Goal: Navigation & Orientation: Understand site structure

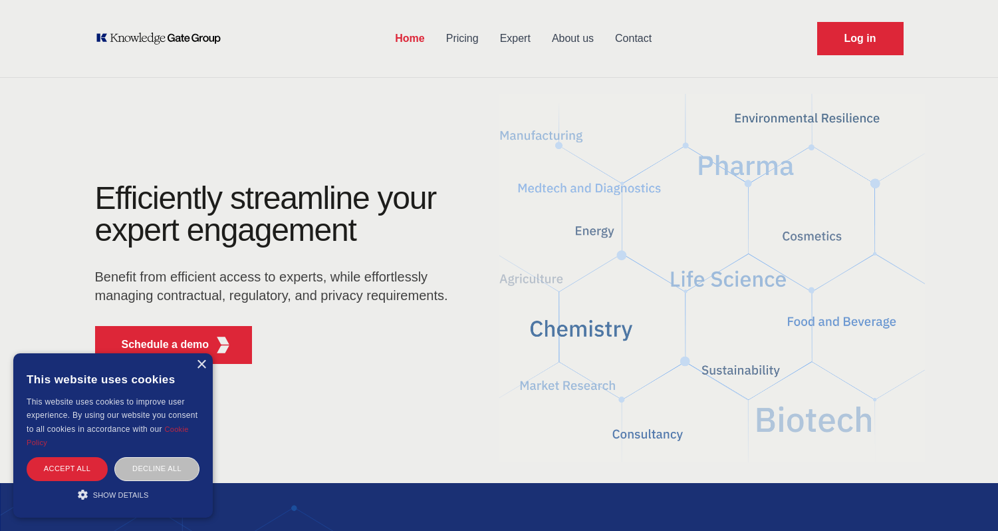
click at [588, 35] on link "About us" at bounding box center [572, 38] width 63 height 35
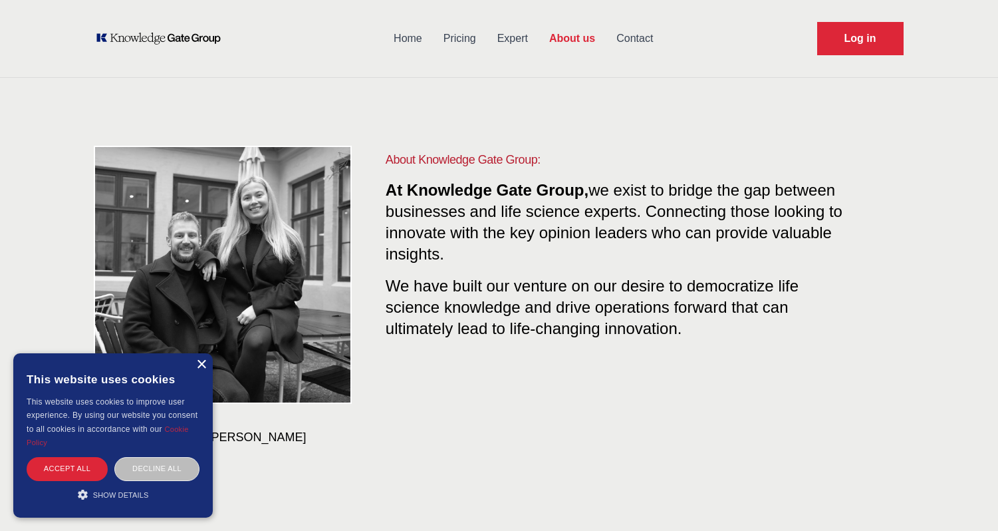
click at [201, 365] on div "×" at bounding box center [201, 365] width 10 height 10
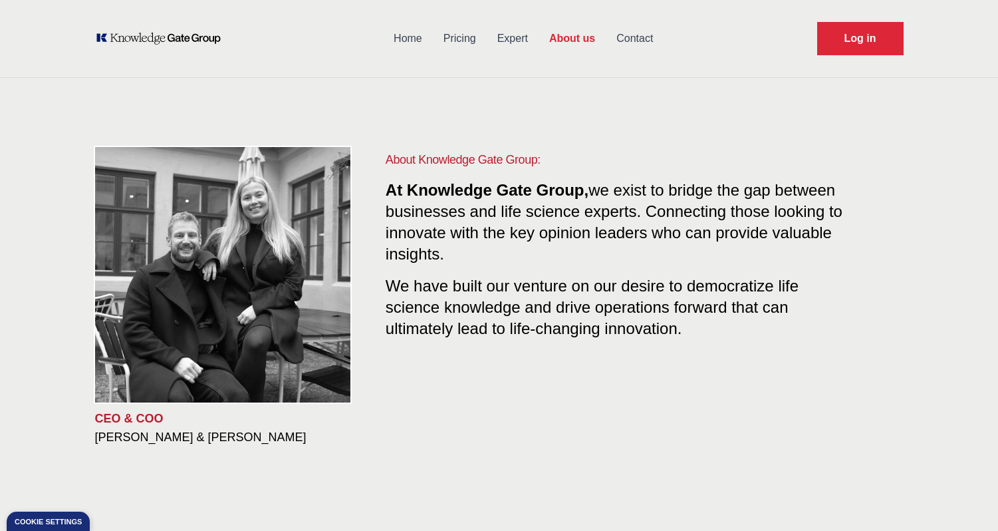
click at [408, 32] on link "Home" at bounding box center [408, 38] width 50 height 35
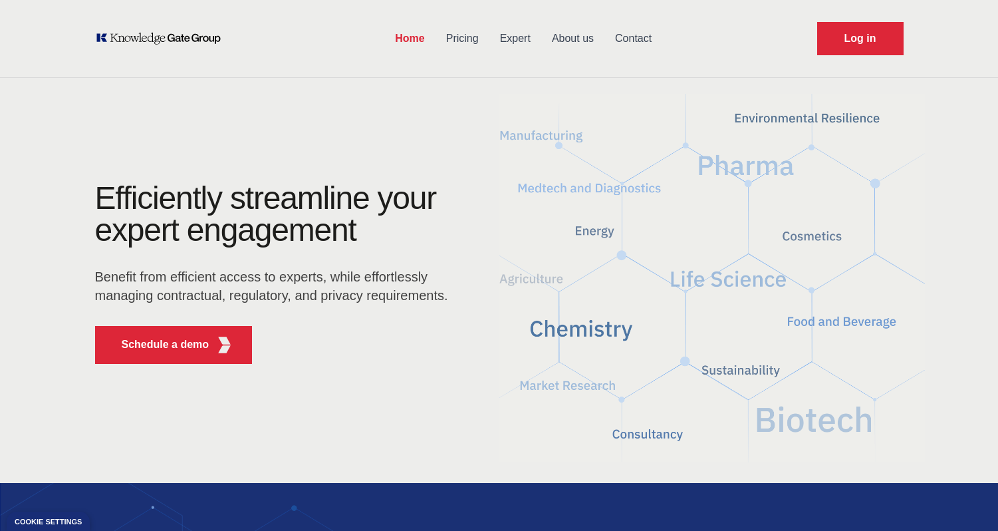
click at [457, 36] on link "Pricing" at bounding box center [463, 38] width 54 height 35
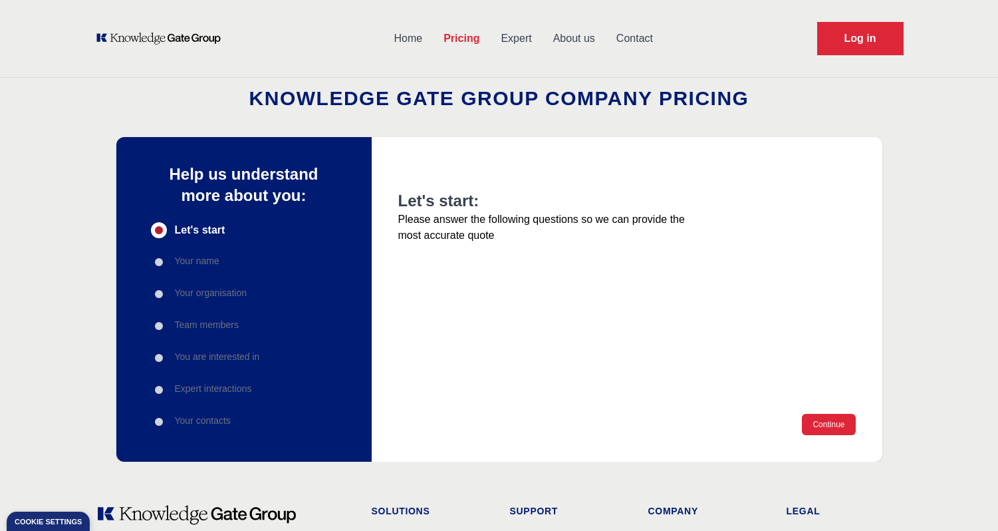
click at [406, 45] on link "Home" at bounding box center [409, 38] width 50 height 35
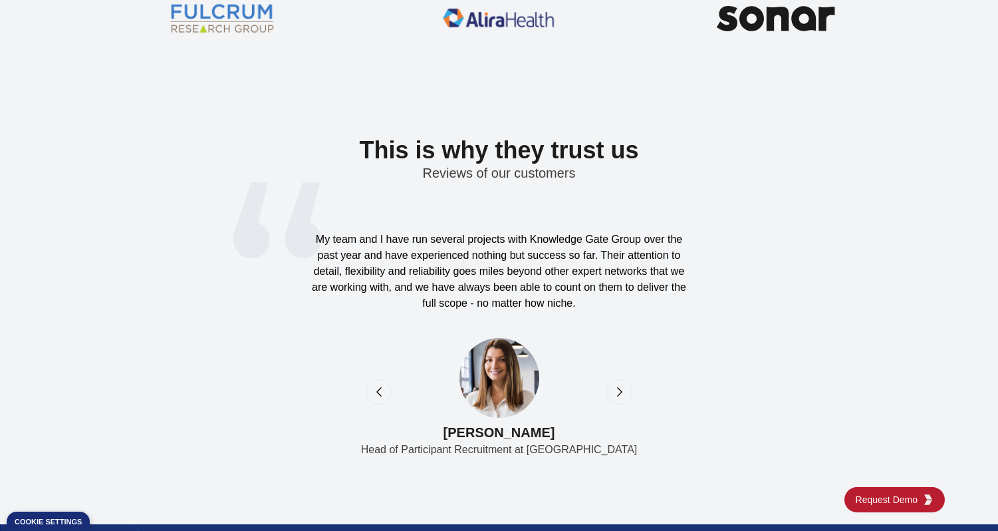
scroll to position [4350, 0]
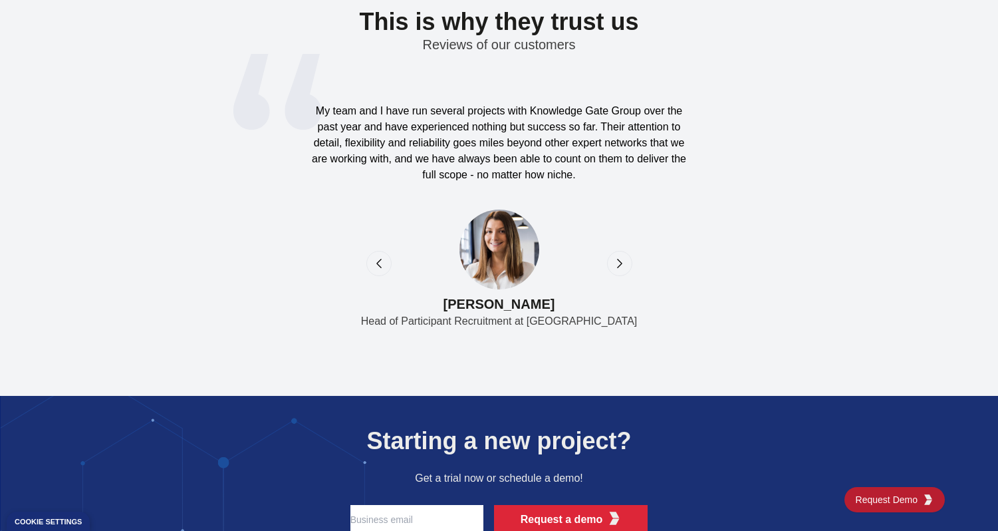
click at [618, 257] on icon "next" at bounding box center [619, 263] width 13 height 13
